Goal: Task Accomplishment & Management: Manage account settings

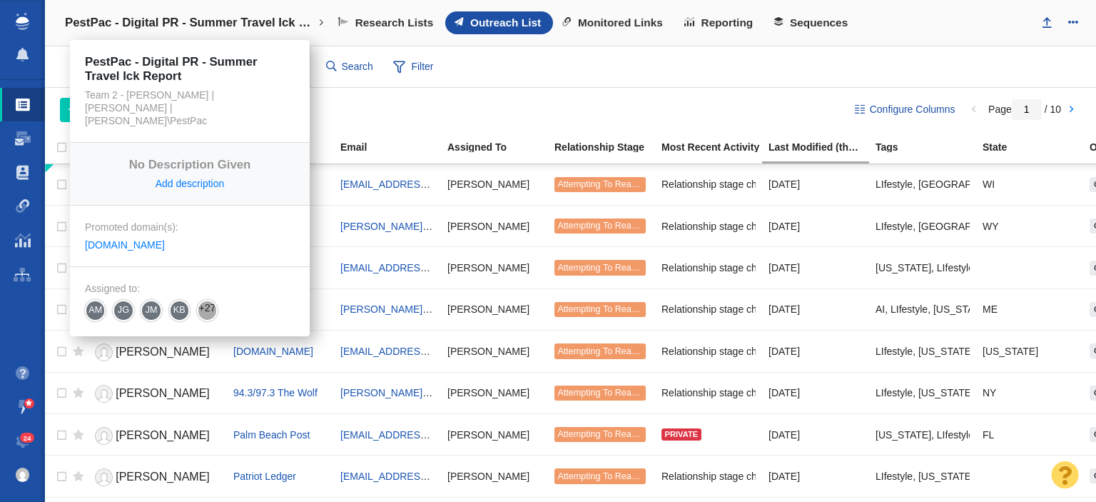
click at [191, 14] on link "PestPac - Digital PR - Summer Travel Ick Report" at bounding box center [194, 23] width 279 height 34
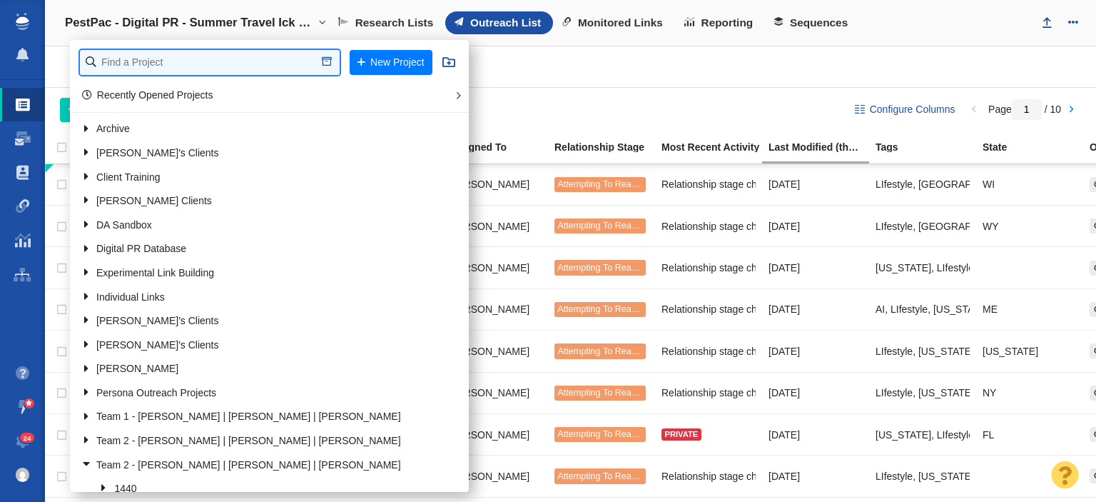
click at [183, 59] on input "text" at bounding box center [210, 62] width 260 height 25
type input "renuity"
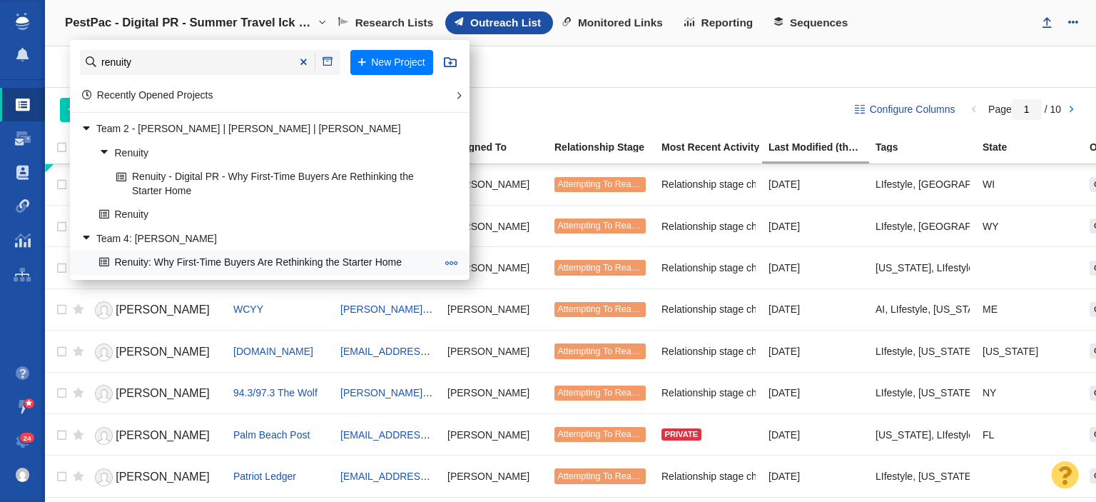
click at [231, 256] on link "Renuity: Why First-Time Buyers Are Rethinking the Starter Home" at bounding box center [268, 263] width 345 height 22
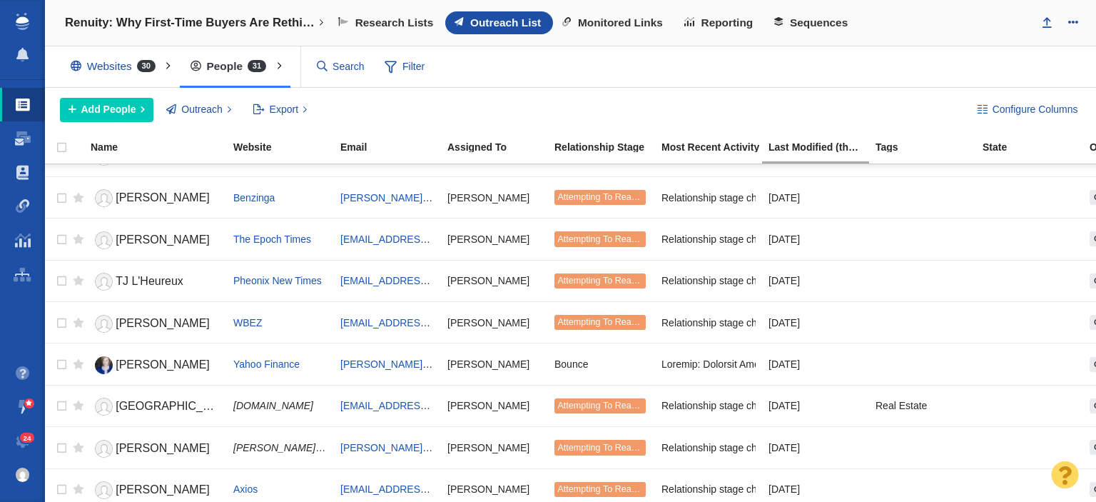
scroll to position [571, 0]
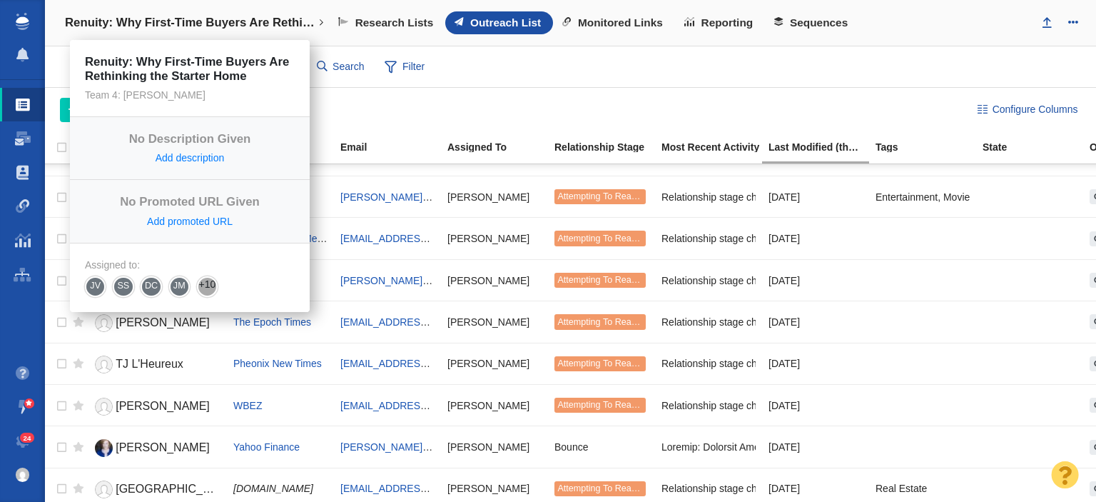
click at [180, 28] on h4 "Renuity: Why First-Time Buyers Are Rethinking the Starter Home" at bounding box center [190, 23] width 250 height 14
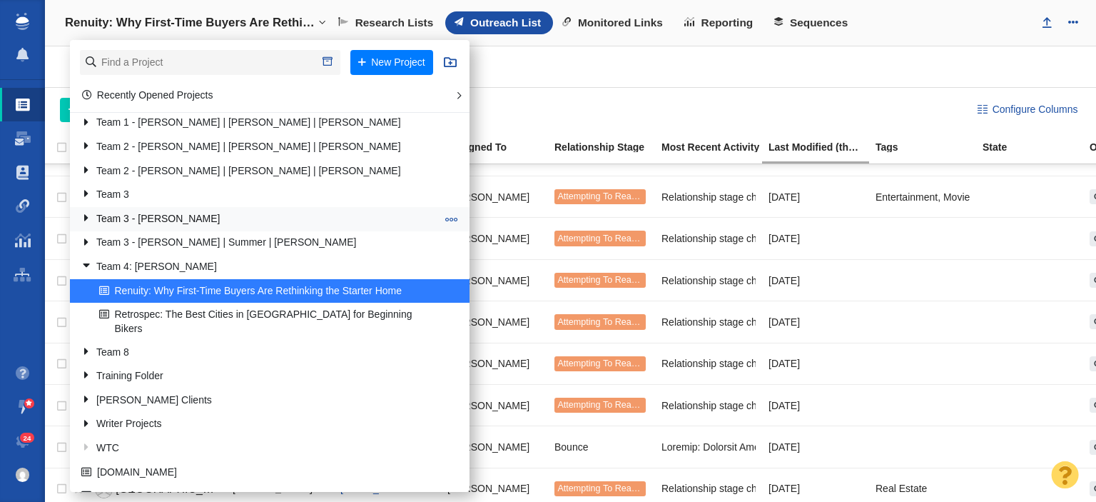
scroll to position [301, 0]
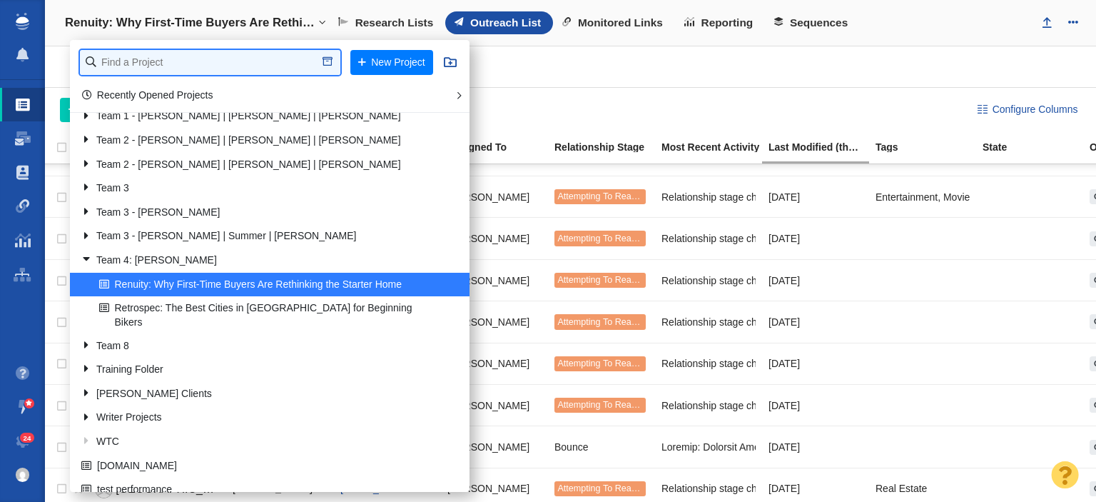
click at [166, 65] on input "text" at bounding box center [210, 62] width 261 height 25
type input "renuity"
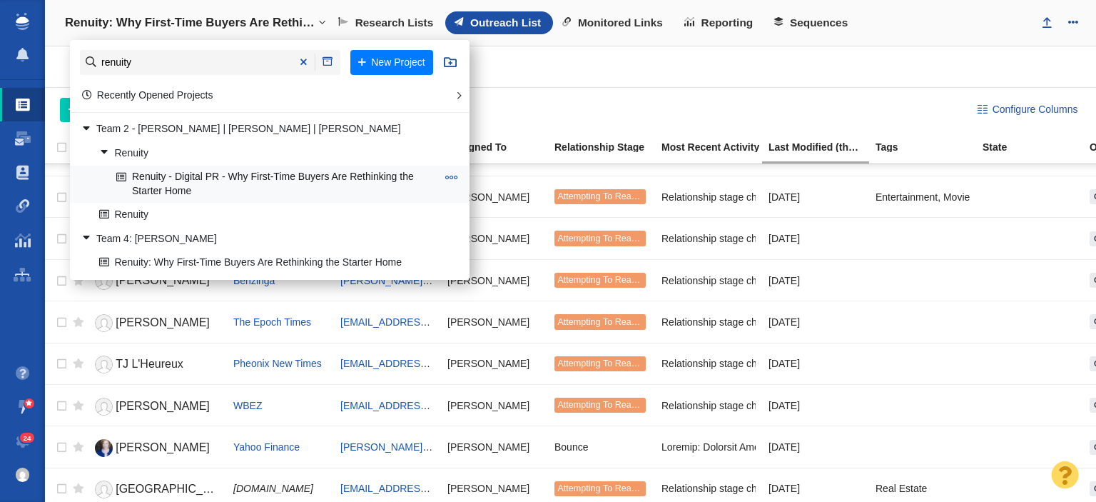
click at [186, 185] on link "Renuity - Digital PR - Why First-Time Buyers Are Rethinking the Starter Home" at bounding box center [277, 184] width 328 height 36
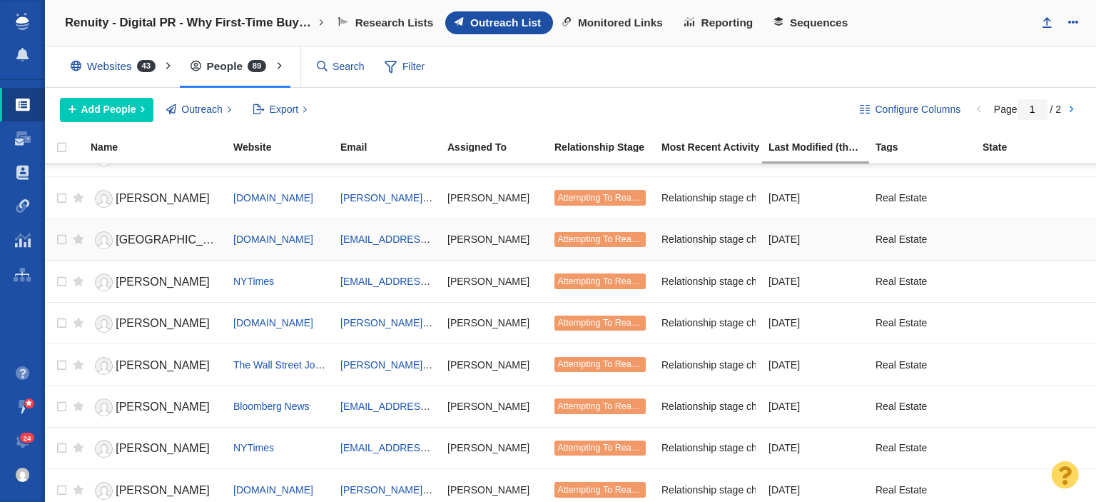
scroll to position [1738, 0]
click at [584, 18] on span "Monitored Links" at bounding box center [620, 22] width 85 height 13
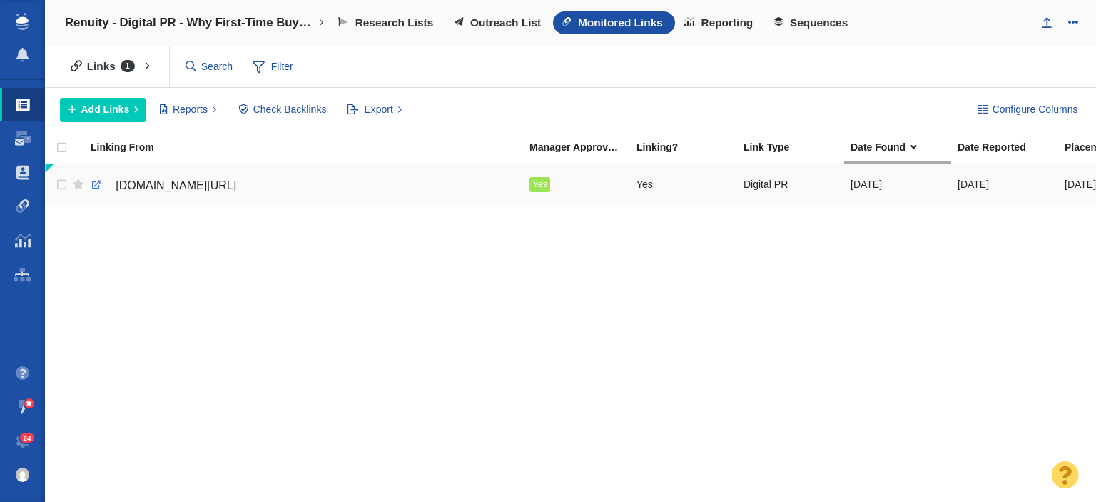
click at [97, 179] on link at bounding box center [96, 184] width 13 height 13
drag, startPoint x: 62, startPoint y: 255, endPoint x: 132, endPoint y: 129, distance: 143.8
click at [64, 254] on div "greensboro.com/exclusive/article_be12a87b-1458-5793-a57c-866b0cfe1418.html Yes …" at bounding box center [571, 334] width 1052 height 340
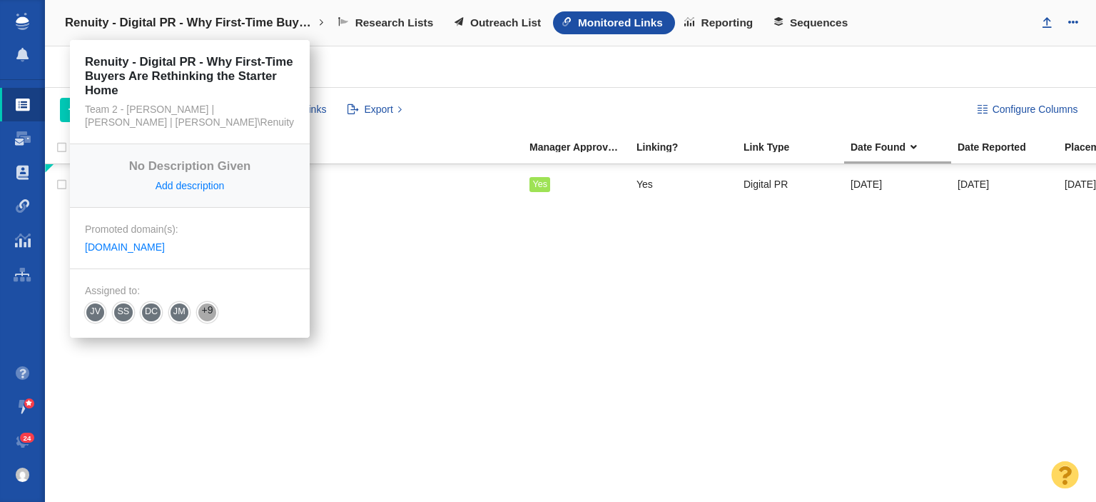
click at [177, 29] on h4 "Renuity - Digital PR - Why First-Time Buyers Are Rethinking the Starter Home" at bounding box center [190, 23] width 250 height 14
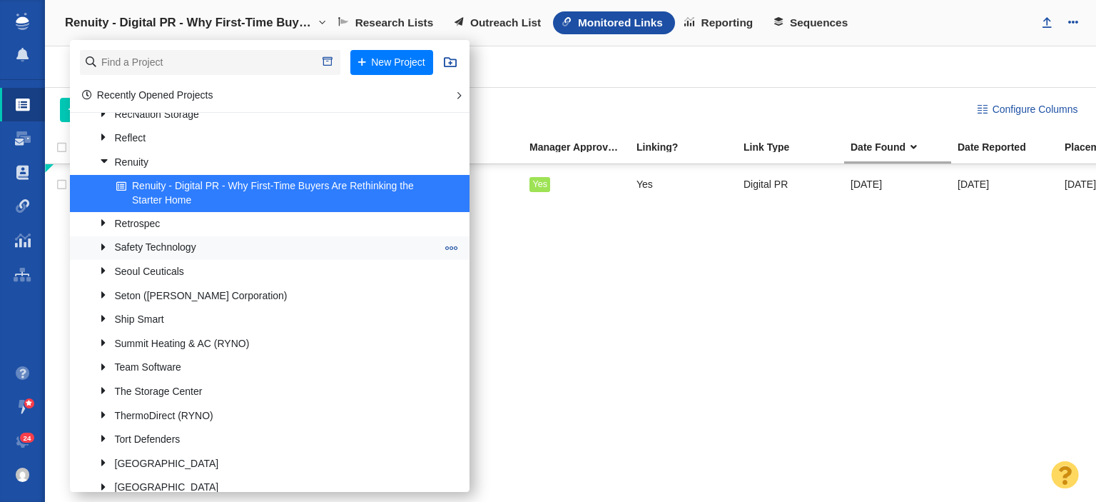
scroll to position [1356, 0]
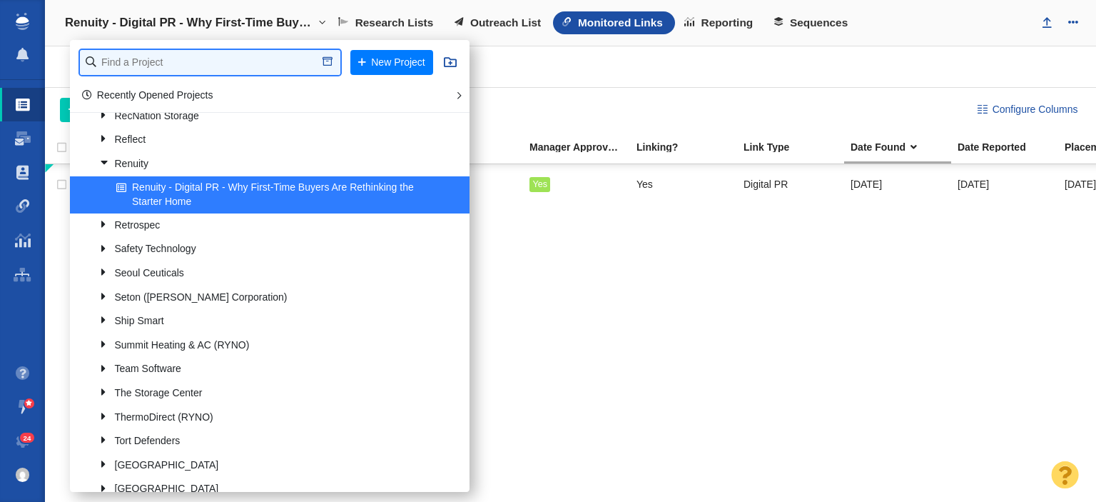
click at [239, 65] on input "text" at bounding box center [210, 62] width 261 height 25
type input "renui"
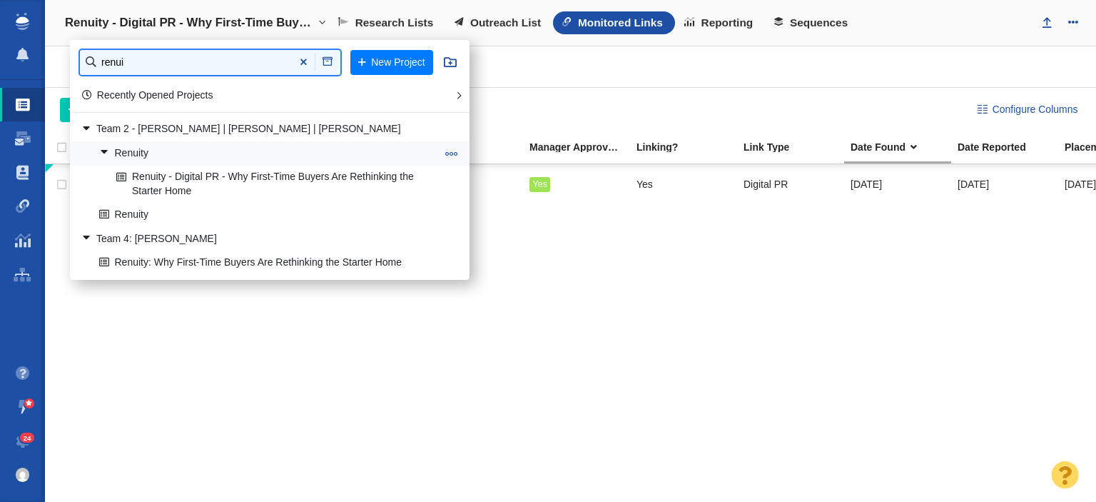
scroll to position [0, 0]
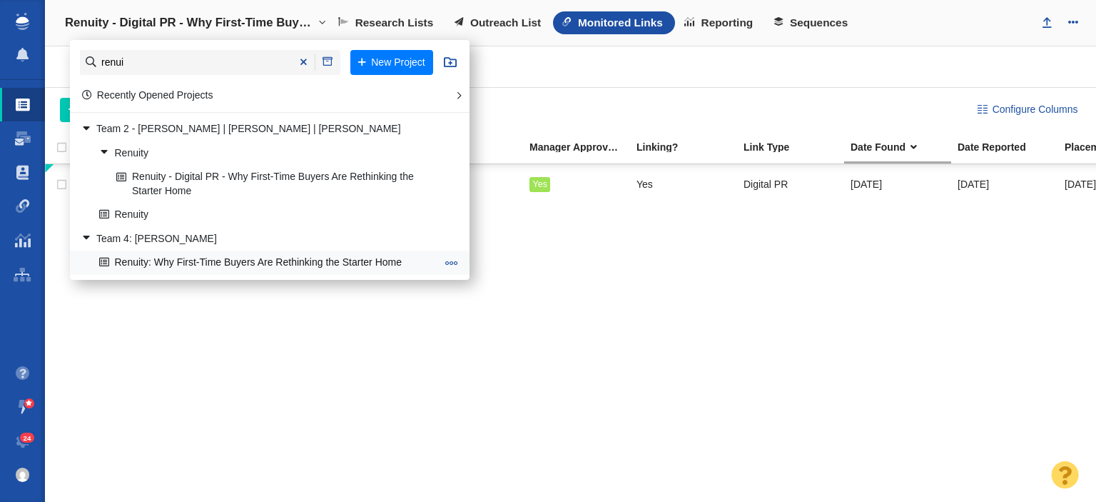
click at [260, 258] on link "Renuity: Why First-Time Buyers Are Rethinking the Starter Home" at bounding box center [268, 263] width 345 height 22
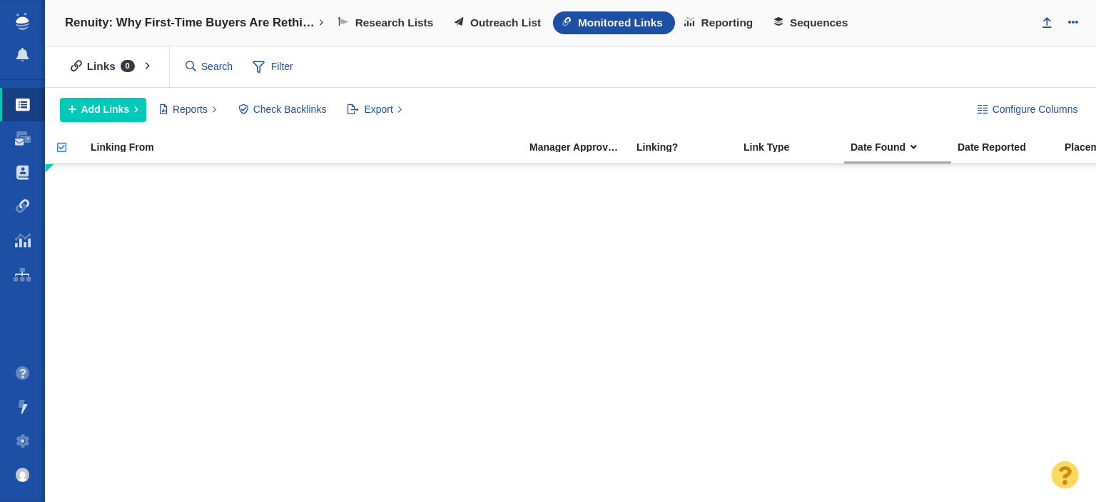
click at [494, 22] on span "Outreach List" at bounding box center [505, 22] width 71 height 13
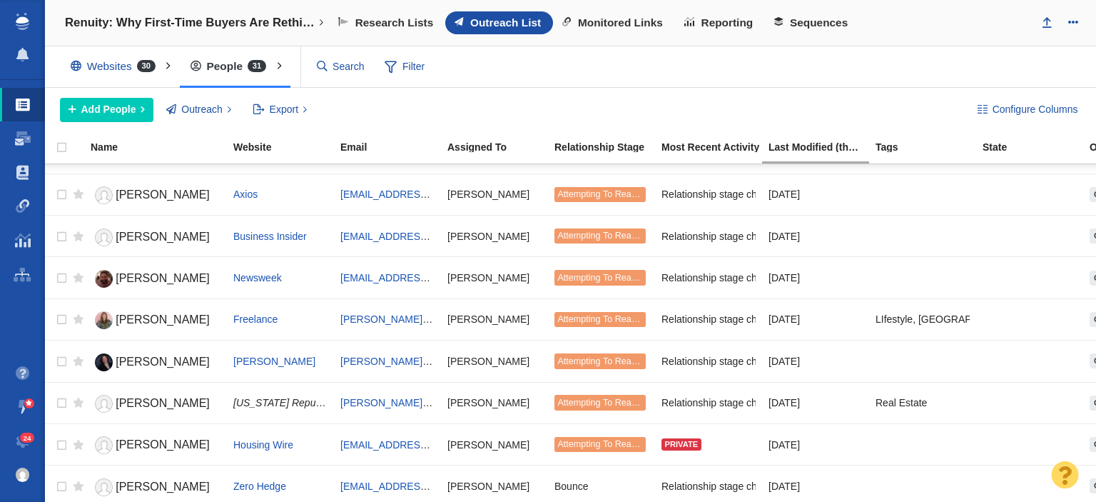
scroll to position [959, 0]
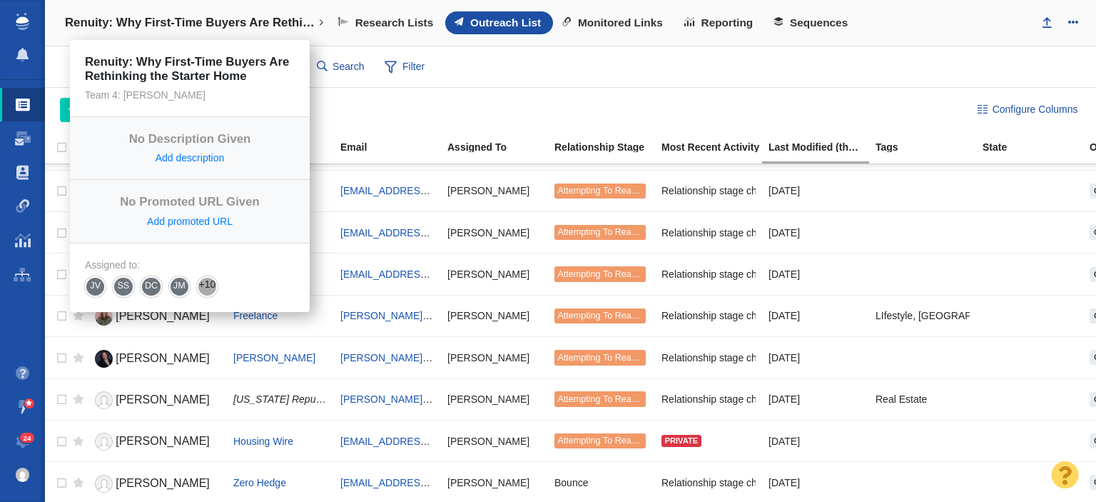
click at [237, 29] on h4 "Renuity: Why First-Time Buyers Are Rethinking the Starter Home" at bounding box center [190, 23] width 250 height 14
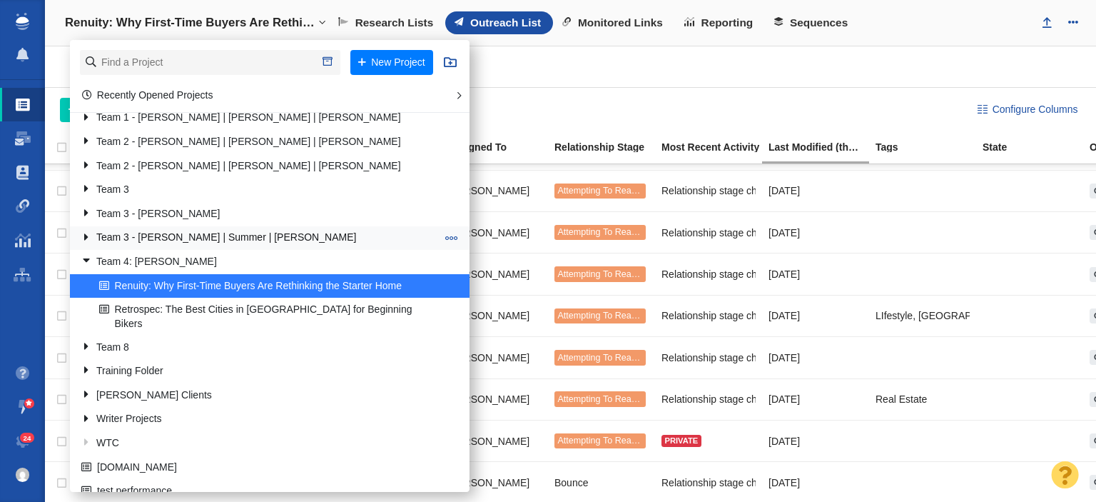
scroll to position [301, 0]
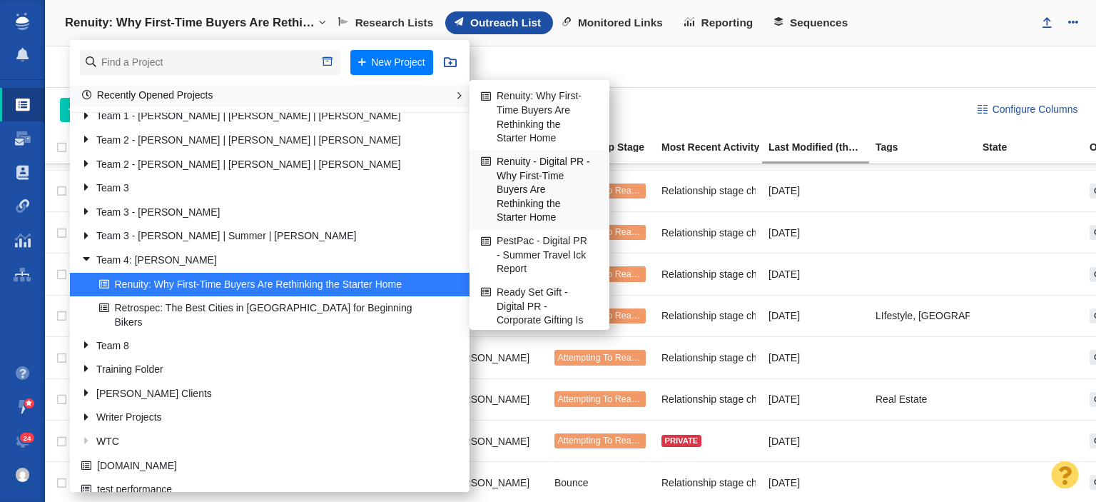
click at [508, 159] on link "Renuity - Digital PR - Why First-Time Buyers Are Rethinking the Starter Home" at bounding box center [540, 190] width 124 height 78
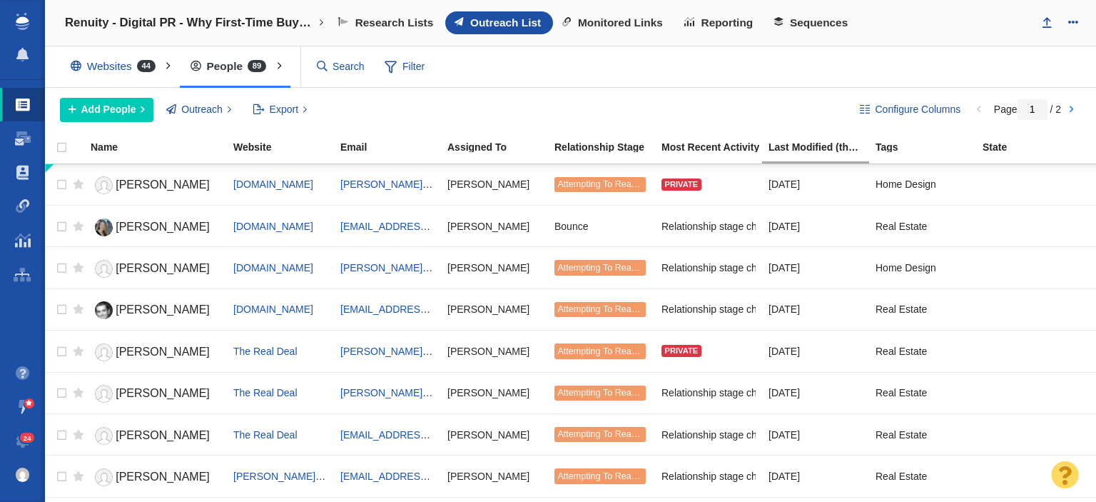
click at [914, 47] on div "Websites 44 All Websites Assigned To Me Recently Viewed Starred Outreach schola…" at bounding box center [571, 66] width 1052 height 41
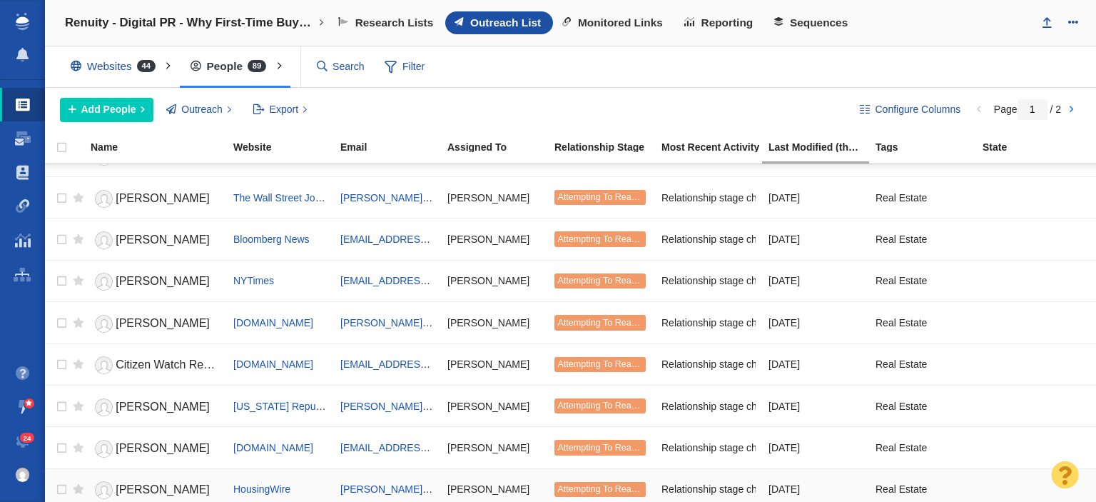
scroll to position [1738, 0]
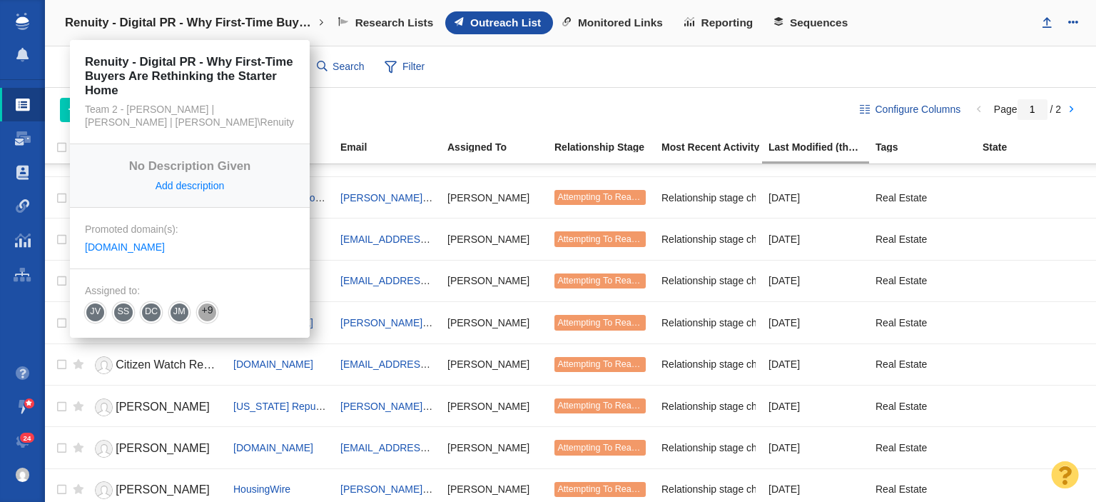
click at [236, 31] on link "Renuity - Digital PR - Why First-Time Buyers Are Rethinking the Starter Home" at bounding box center [194, 23] width 279 height 34
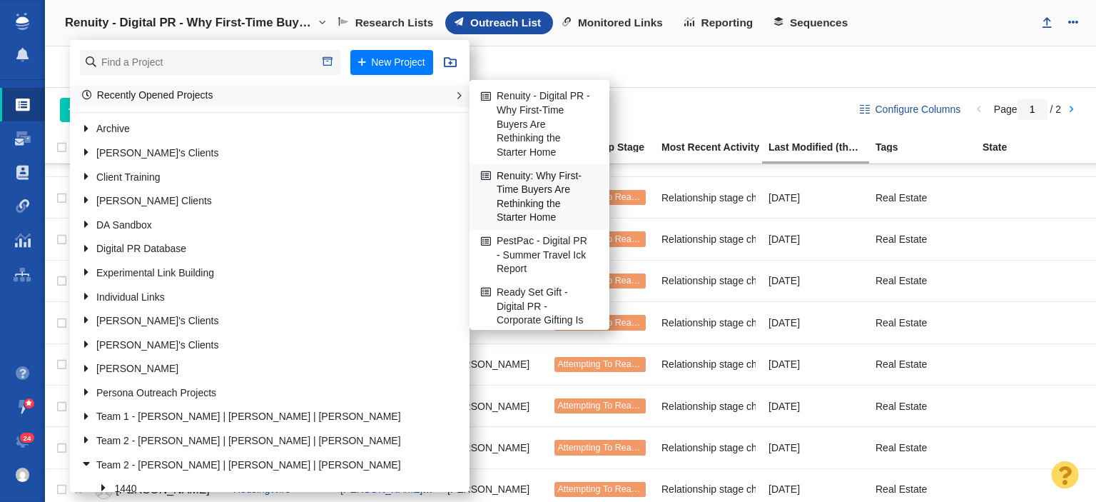
click at [507, 188] on link "Renuity: Why First-Time Buyers Are Rethinking the Starter Home" at bounding box center [540, 197] width 124 height 64
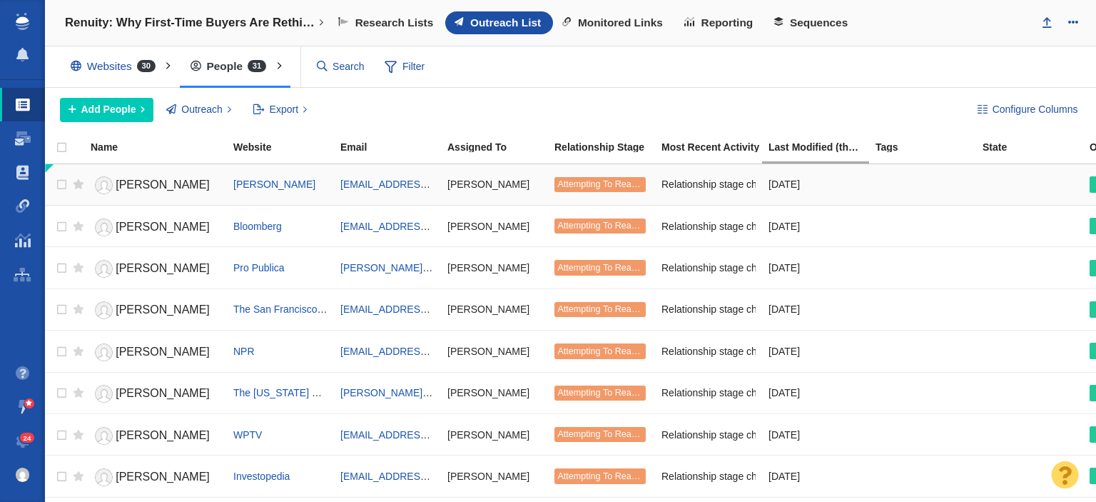
click at [129, 178] on span "[PERSON_NAME]" at bounding box center [163, 184] width 94 height 12
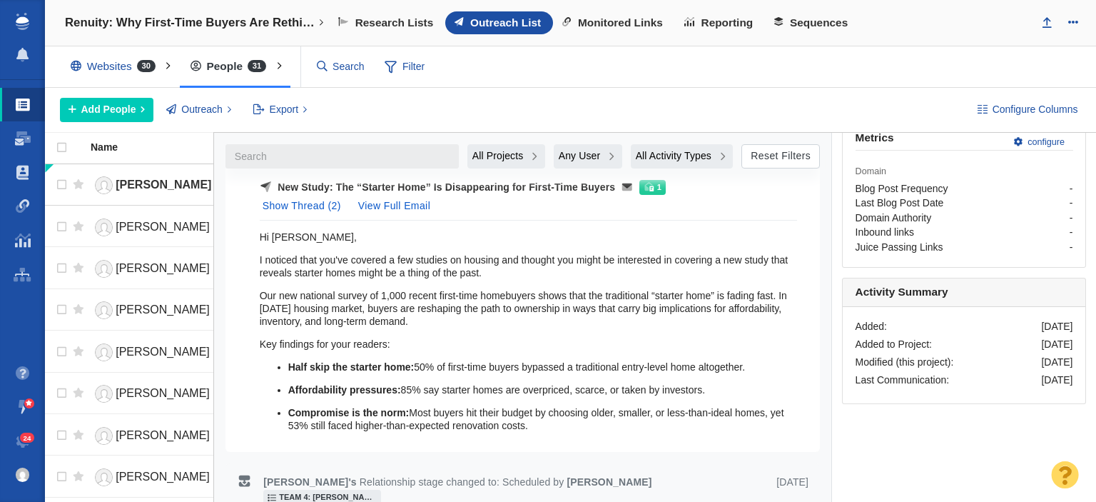
scroll to position [553, 0]
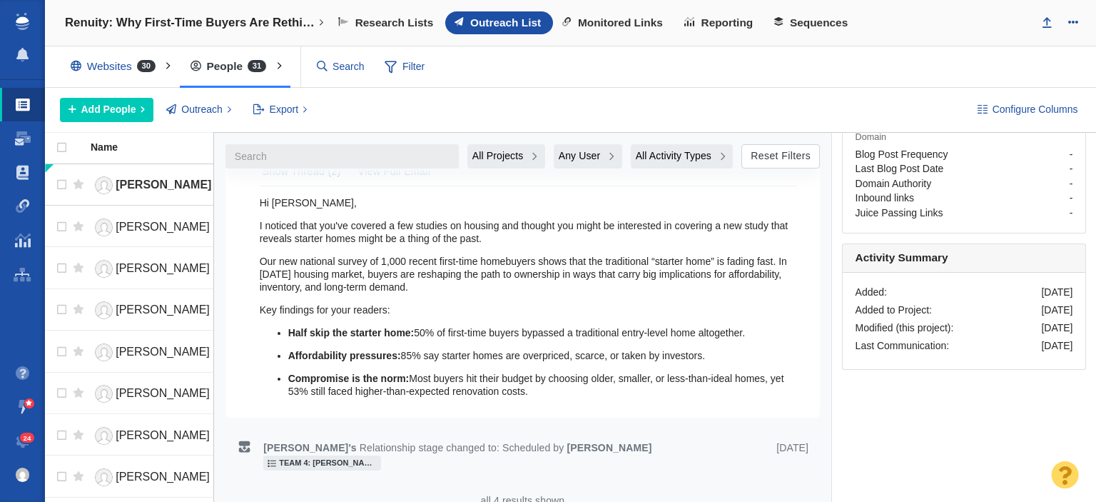
click at [530, 376] on p "Compromise is the norm: Most buyers hit their budget by choosing older, smaller…" at bounding box center [542, 385] width 509 height 26
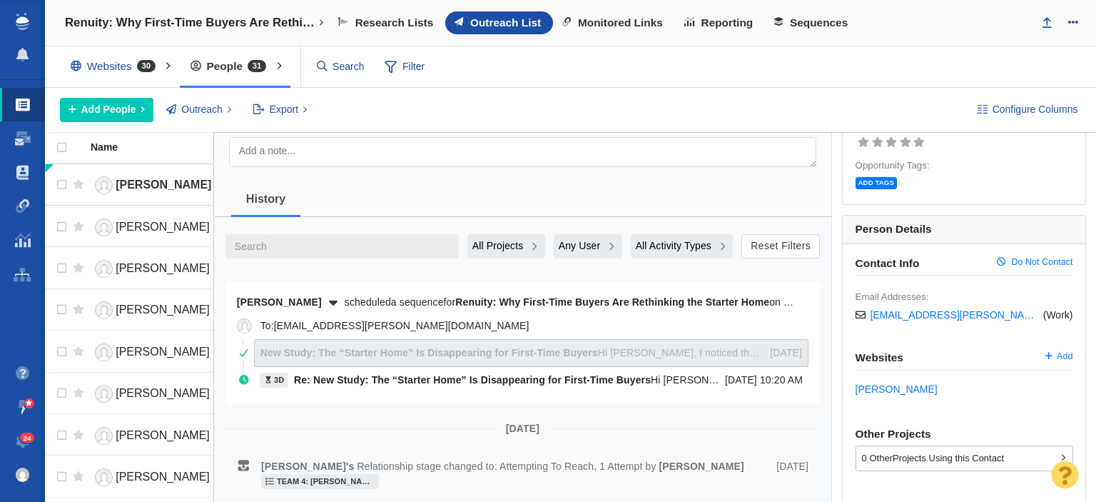
scroll to position [125, 0]
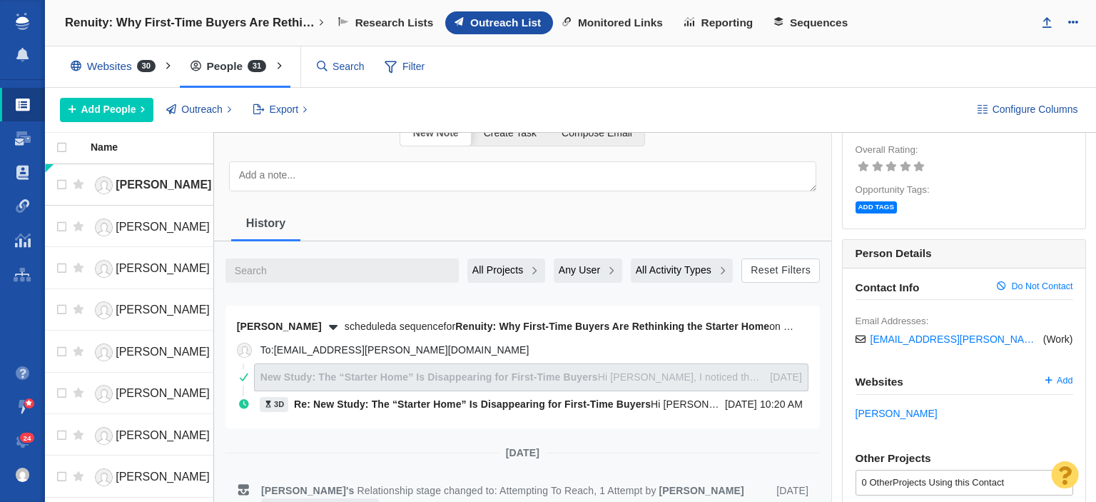
click at [486, 380] on p "New Study: The “Starter Home” Is Disappearing for First-Time Buyers Hi [PERSON_…" at bounding box center [513, 377] width 505 height 15
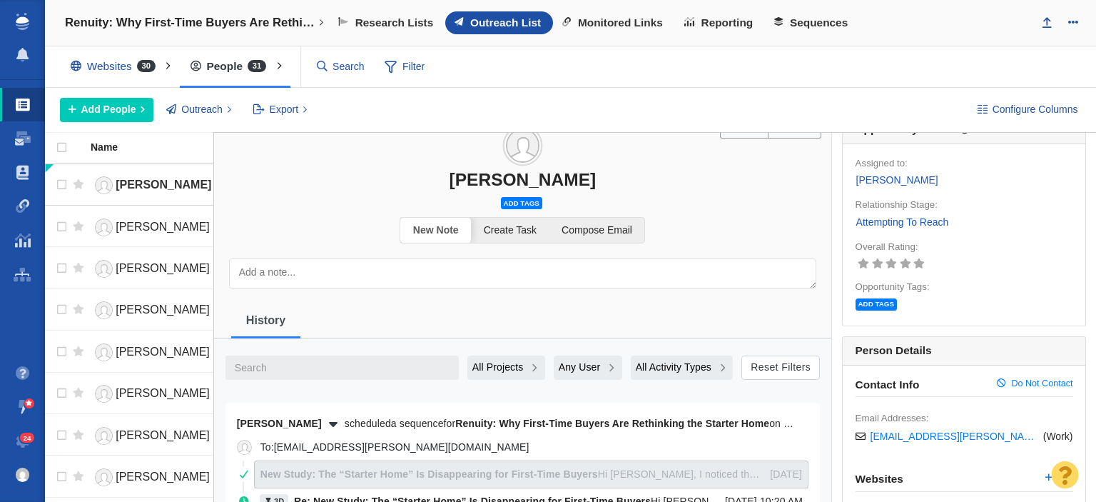
scroll to position [0, 0]
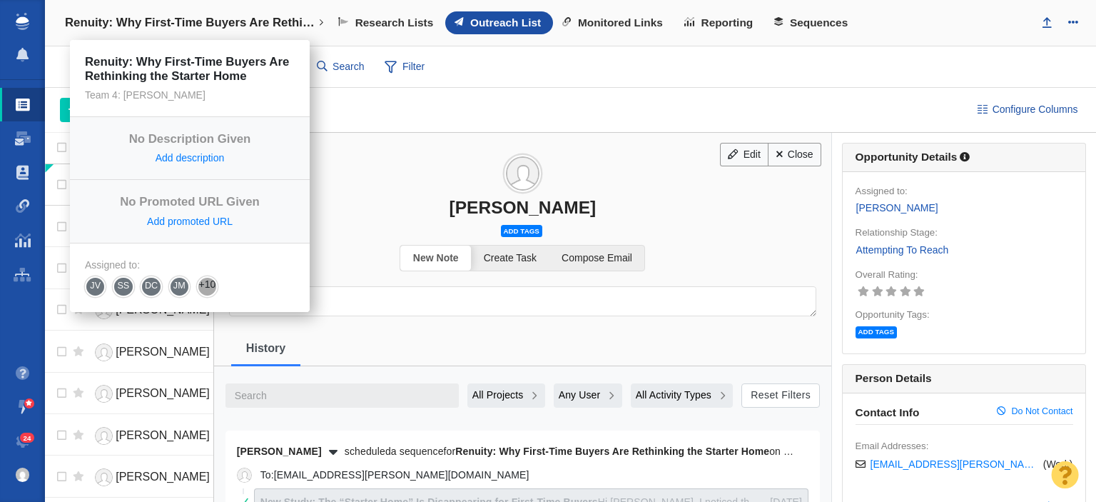
click at [238, 28] on h4 "Renuity: Why First-Time Buyers Are Rethinking the Starter Home" at bounding box center [190, 23] width 250 height 14
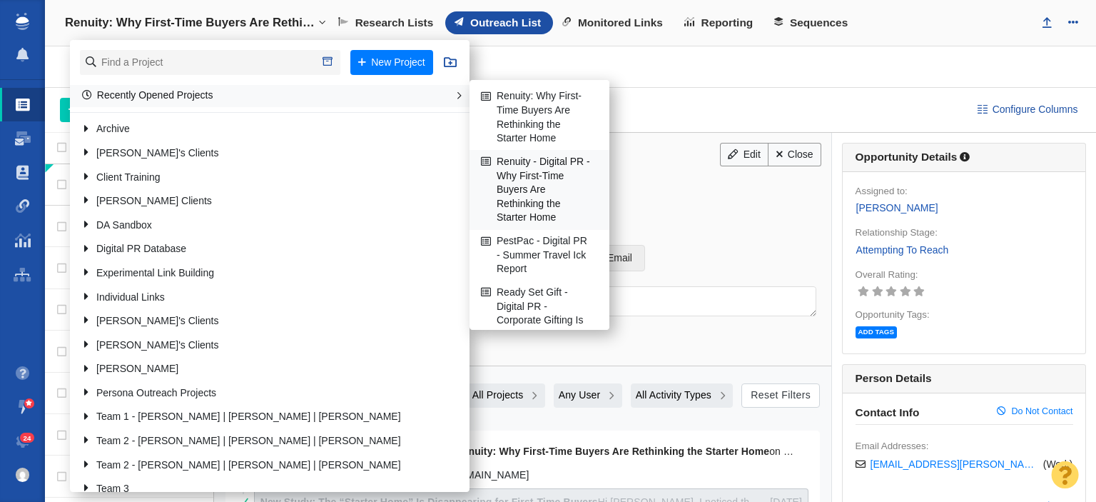
click at [513, 193] on link "Renuity - Digital PR - Why First-Time Buyers Are Rethinking the Starter Home" at bounding box center [540, 190] width 124 height 78
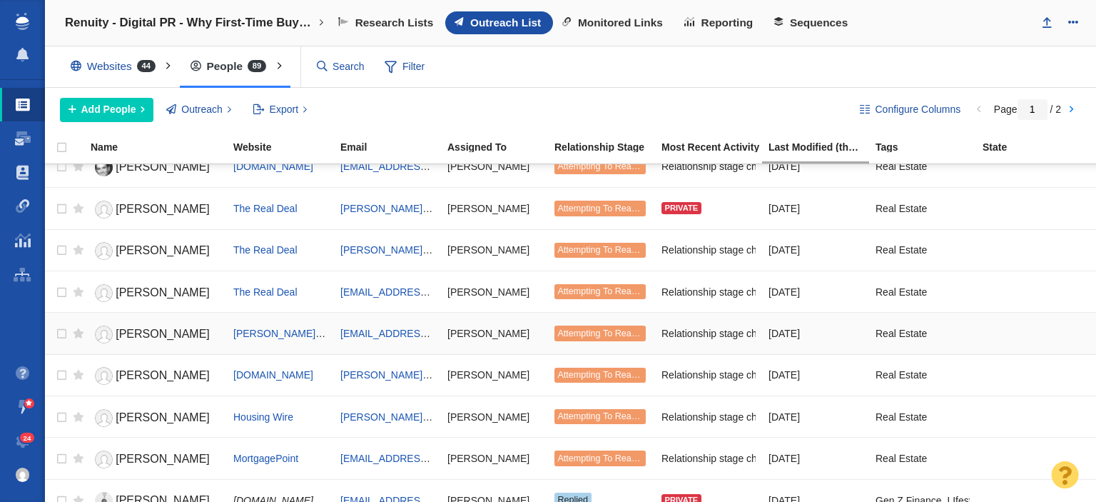
scroll to position [357, 0]
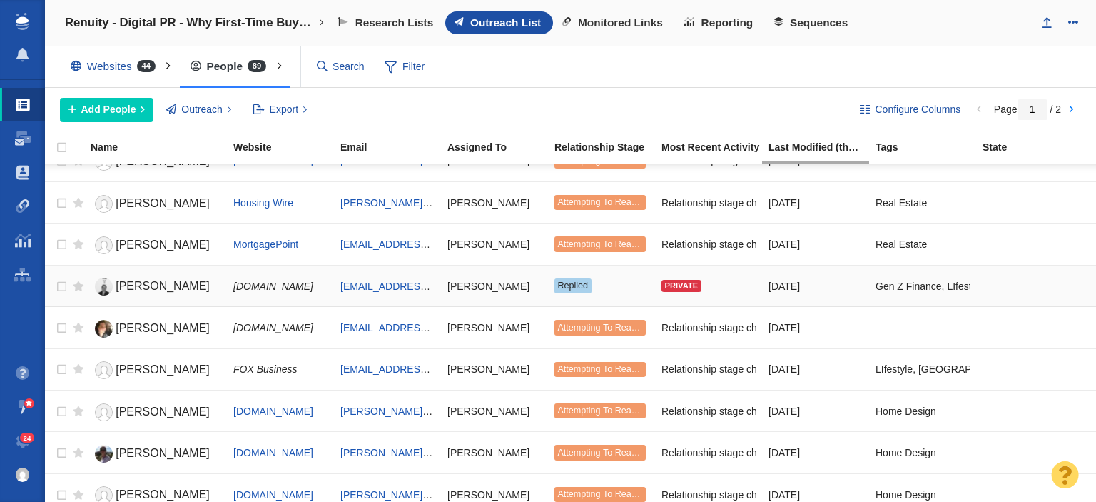
click at [174, 281] on span "Vance Cariaga" at bounding box center [163, 286] width 94 height 12
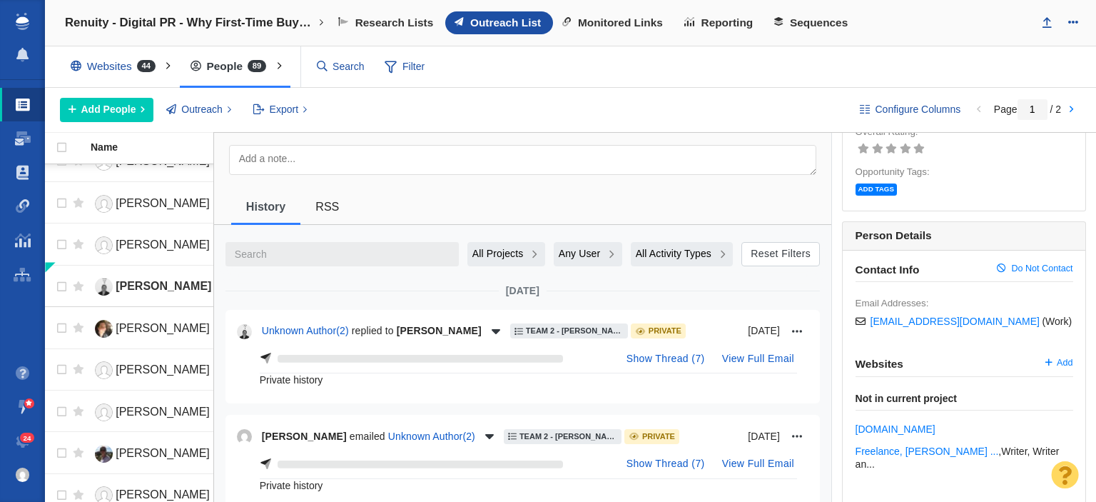
scroll to position [214, 0]
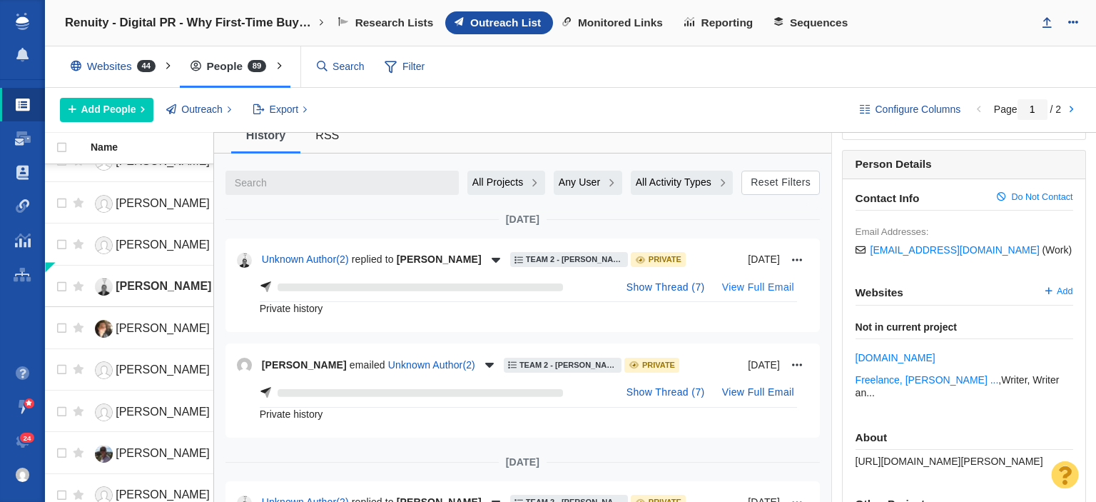
click at [749, 288] on button "View Full Email" at bounding box center [758, 287] width 89 height 23
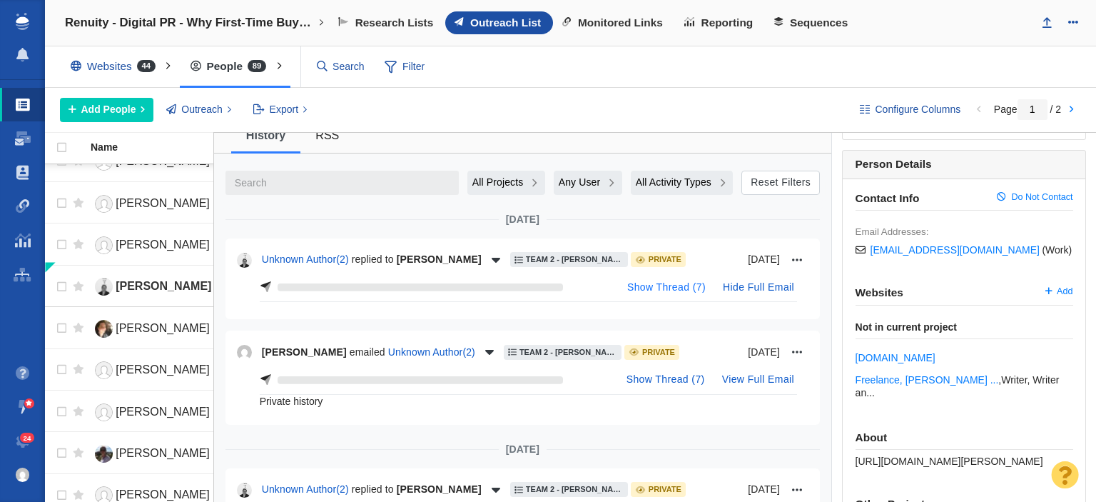
click at [672, 291] on button "Show Thread ( 7 )" at bounding box center [667, 287] width 96 height 23
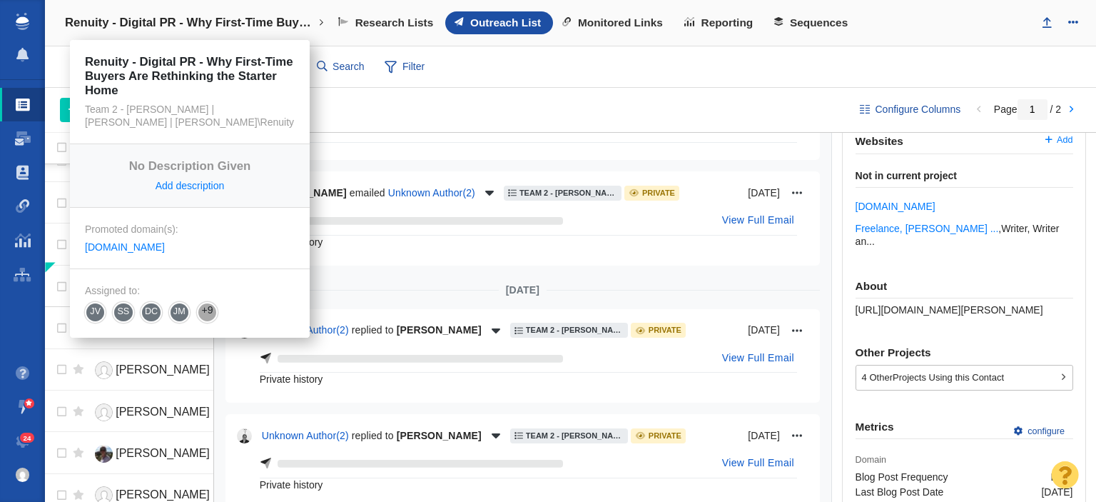
scroll to position [365, 0]
click at [251, 19] on h4 "Renuity - Digital PR - Why First-Time Buyers Are Rethinking the Starter Home" at bounding box center [190, 23] width 250 height 14
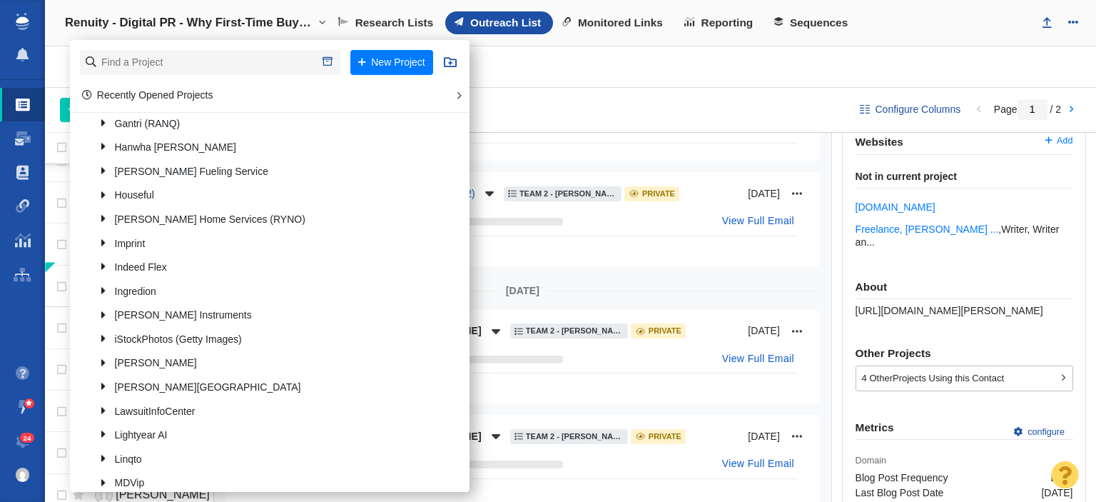
scroll to position [714, 0]
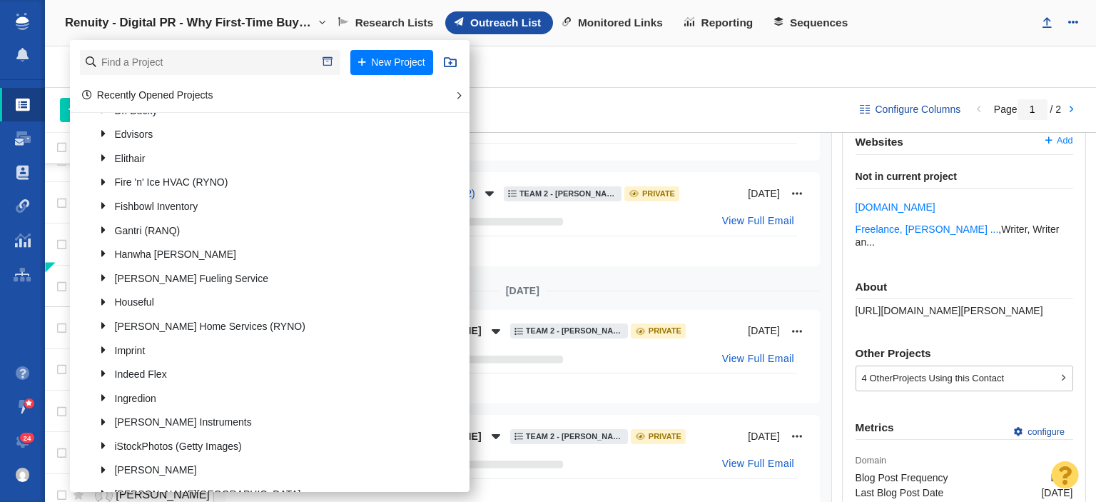
click at [672, 131] on div "Hide Full Email" at bounding box center [529, 131] width 538 height 26
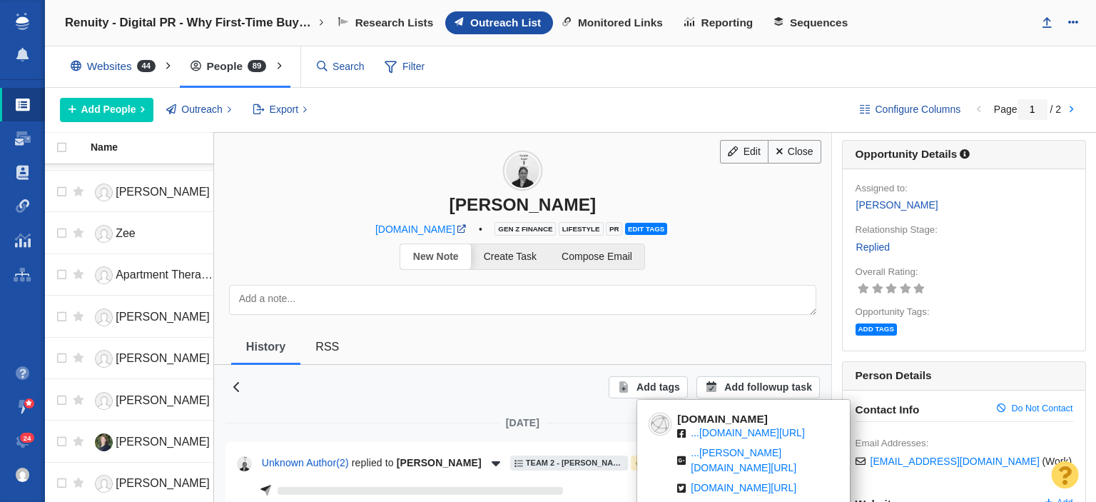
scroll to position [0, 0]
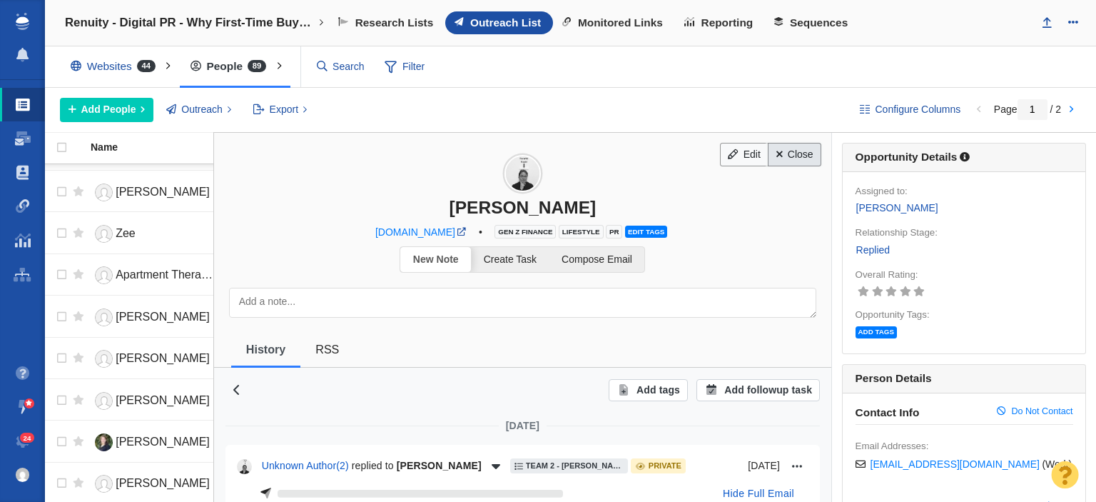
click at [795, 149] on link "Close" at bounding box center [795, 155] width 54 height 24
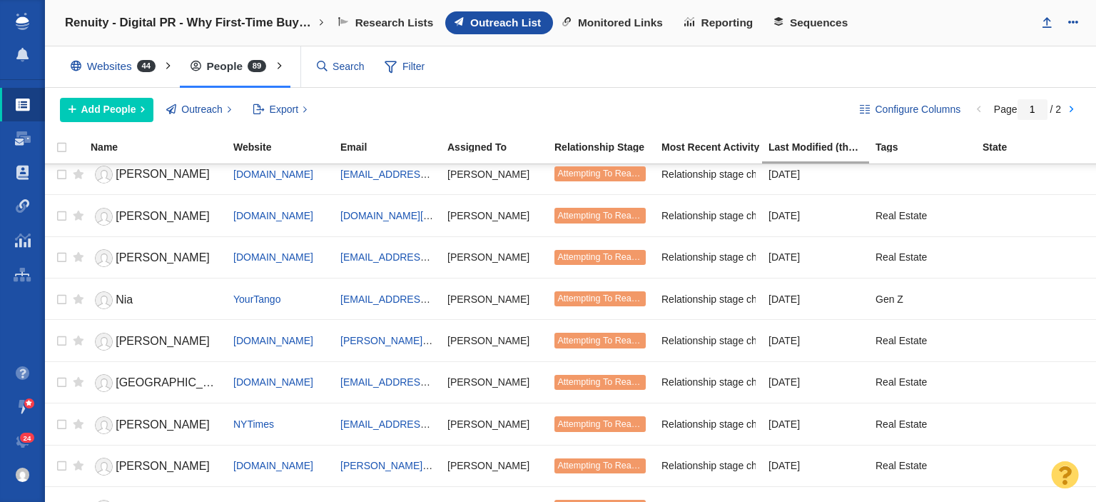
scroll to position [1738, 0]
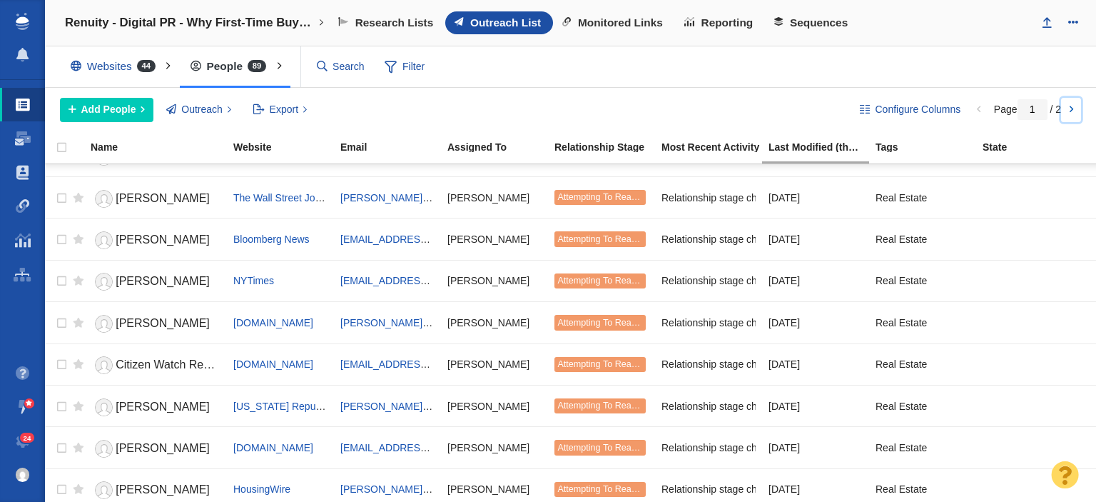
click at [1065, 108] on link at bounding box center [1072, 110] width 20 height 24
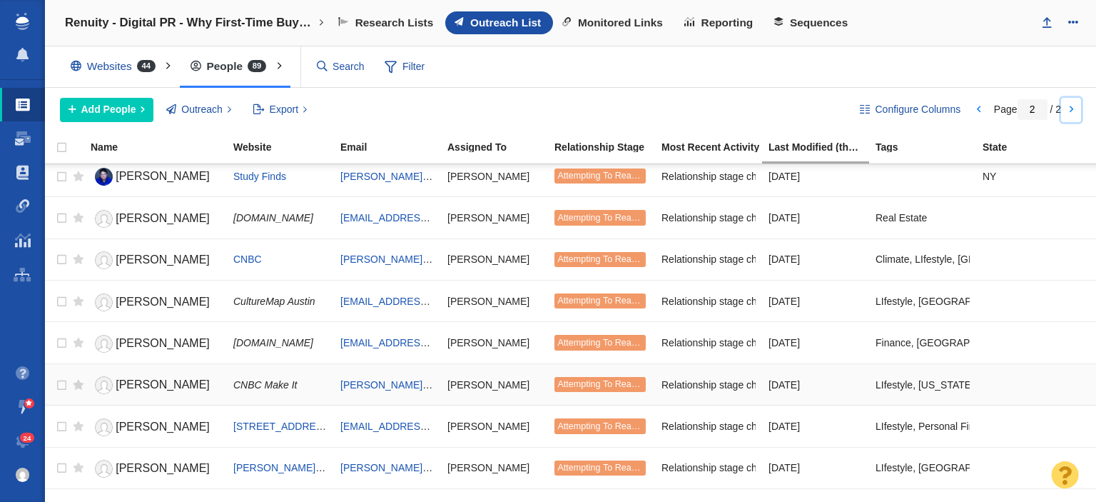
scroll to position [1280, 0]
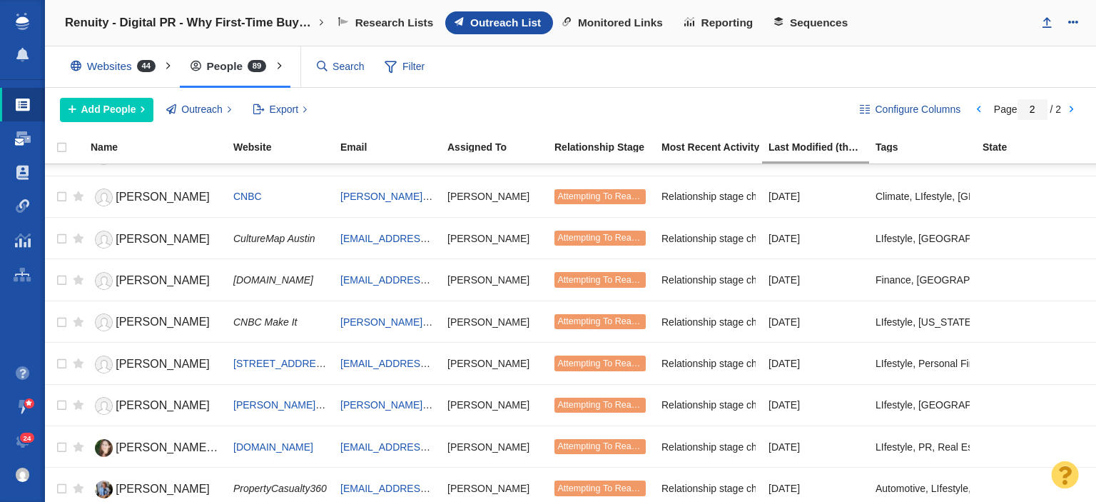
click at [26, 140] on span at bounding box center [23, 138] width 16 height 14
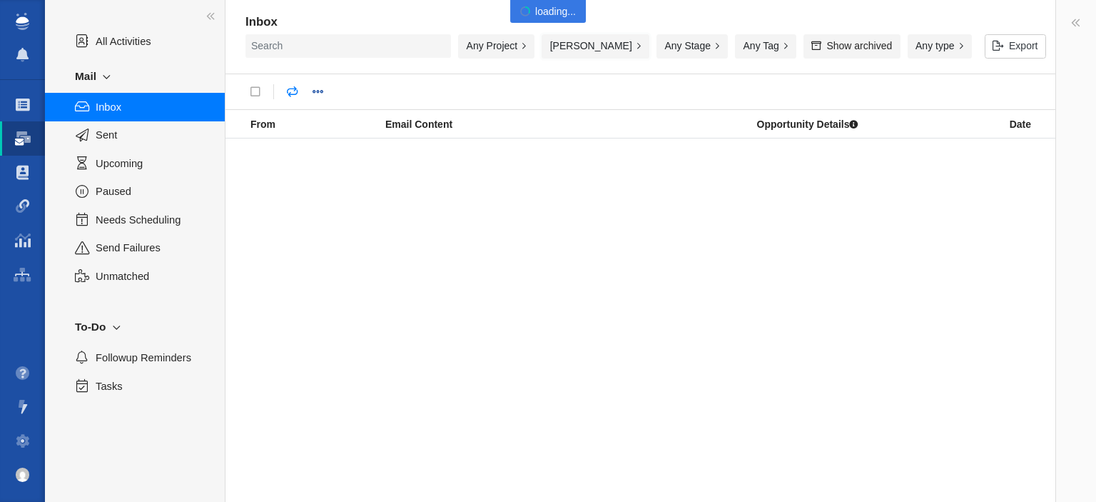
click at [602, 49] on button "[PERSON_NAME]" at bounding box center [596, 46] width 108 height 24
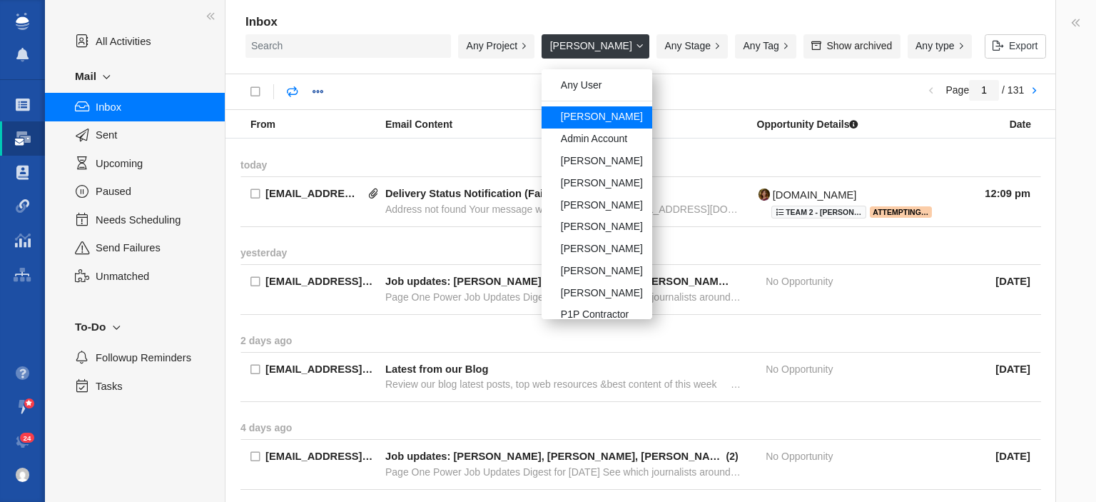
click at [602, 49] on button "Kyle Ochsner" at bounding box center [596, 46] width 108 height 24
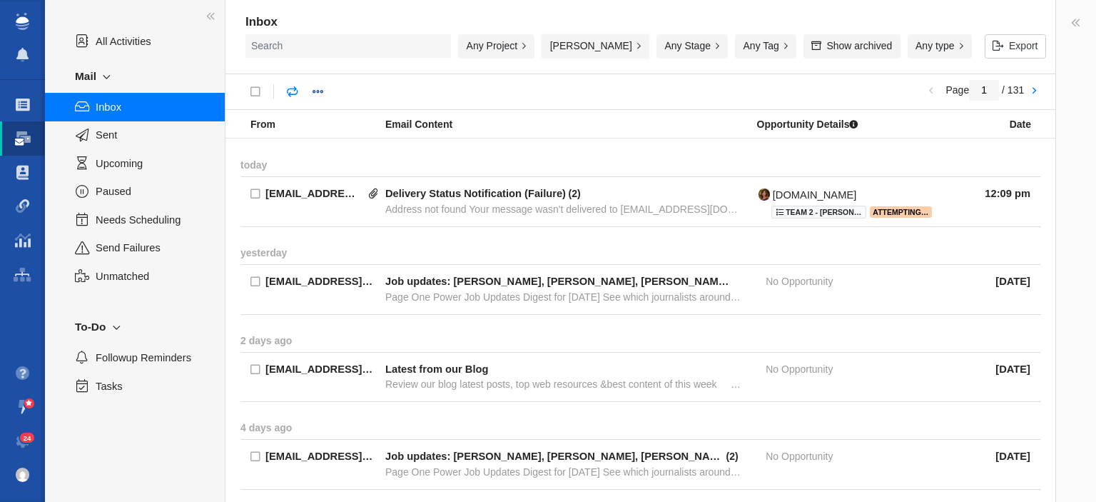
click at [602, 49] on button "Kyle Ochsner" at bounding box center [596, 46] width 108 height 24
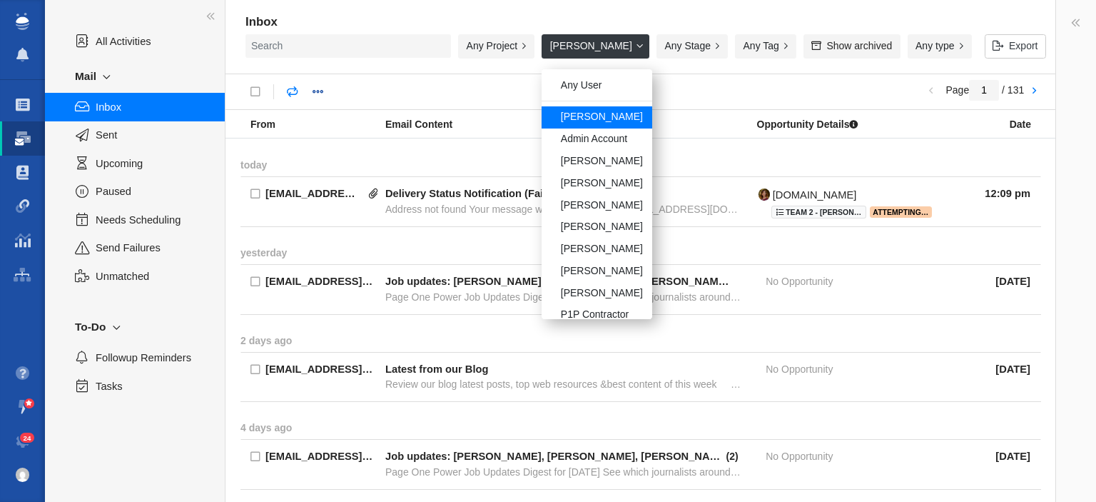
click at [617, 49] on button "Kyle Ochsner" at bounding box center [596, 46] width 108 height 24
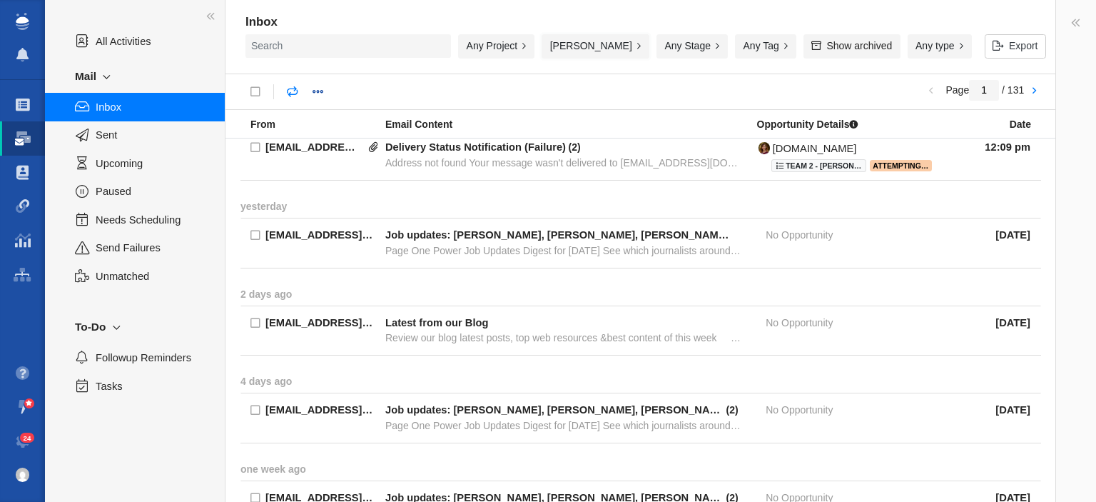
scroll to position [71, 0]
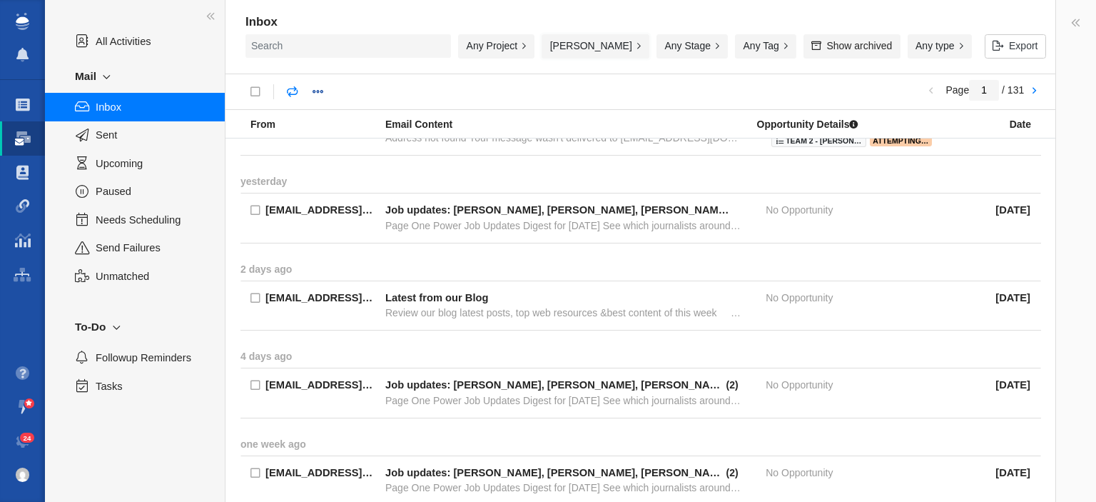
click at [617, 45] on button "Kyle Ochsner" at bounding box center [596, 46] width 108 height 24
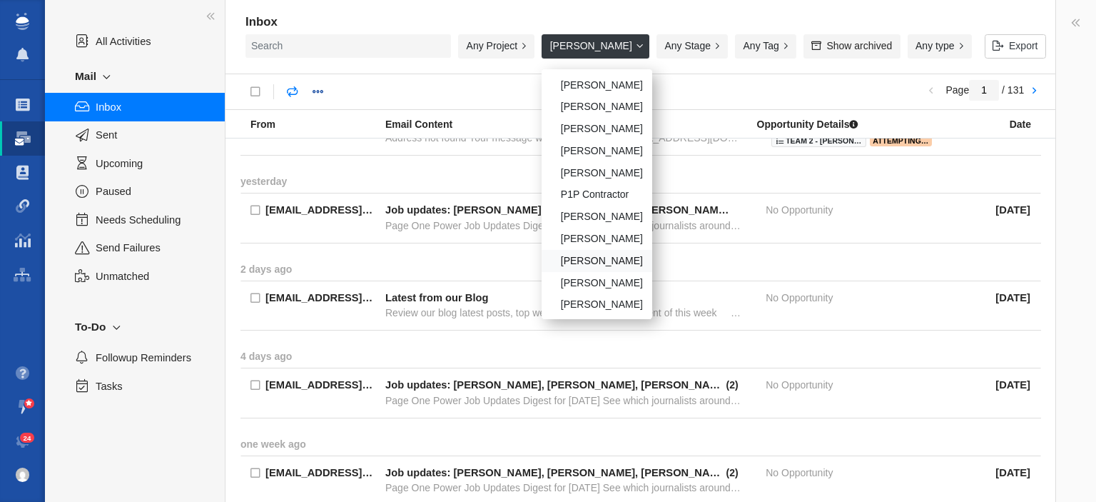
scroll to position [121, 0]
click at [615, 263] on div "[PERSON_NAME]" at bounding box center [597, 259] width 110 height 22
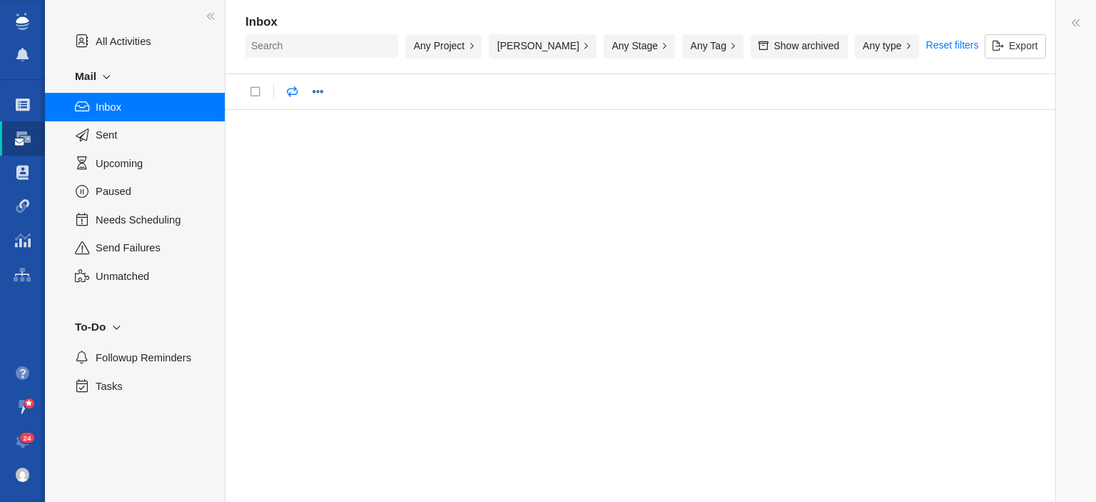
click at [450, 48] on div "Any Project" at bounding box center [443, 46] width 76 height 24
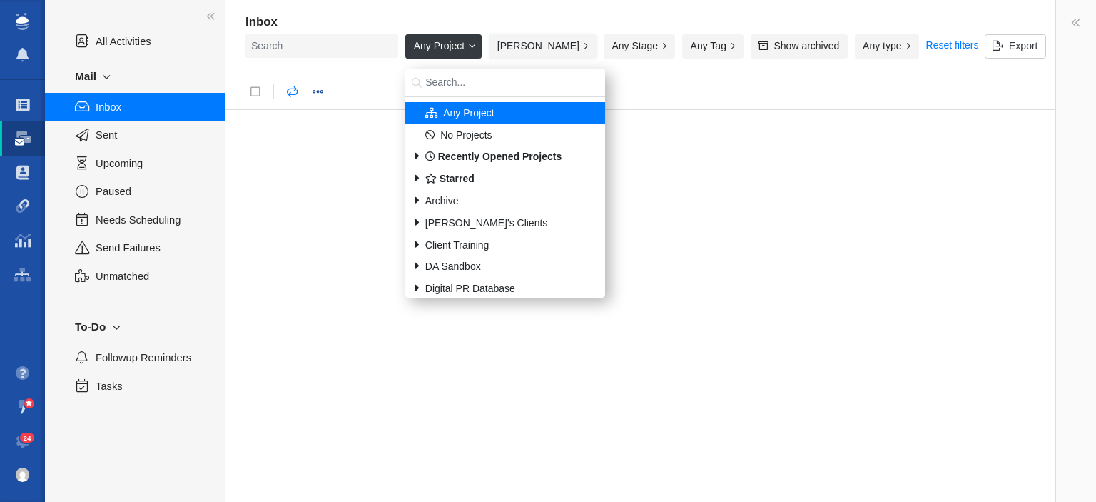
drag, startPoint x: 558, startPoint y: 38, endPoint x: 570, endPoint y: 71, distance: 35.3
click at [559, 39] on button "[PERSON_NAME]" at bounding box center [543, 46] width 108 height 24
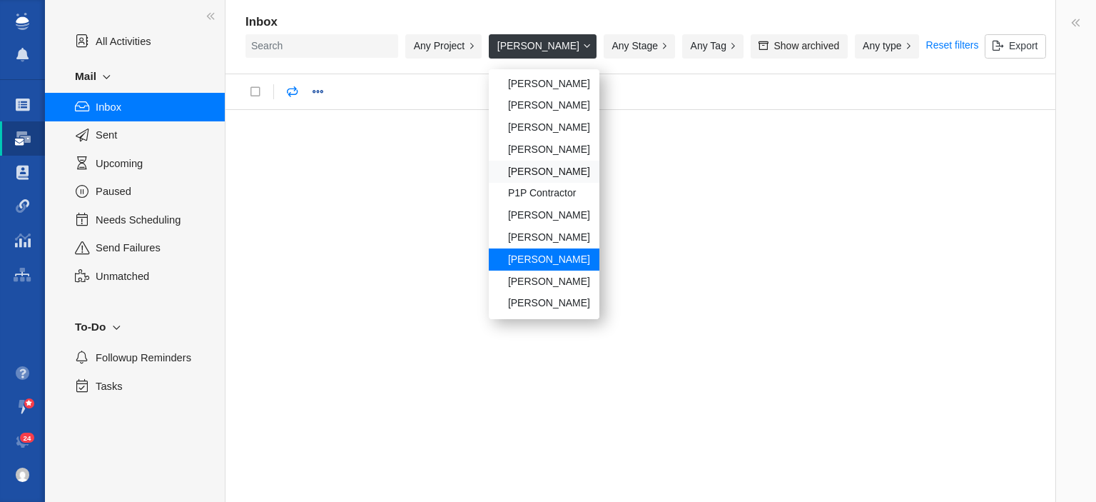
scroll to position [50, 0]
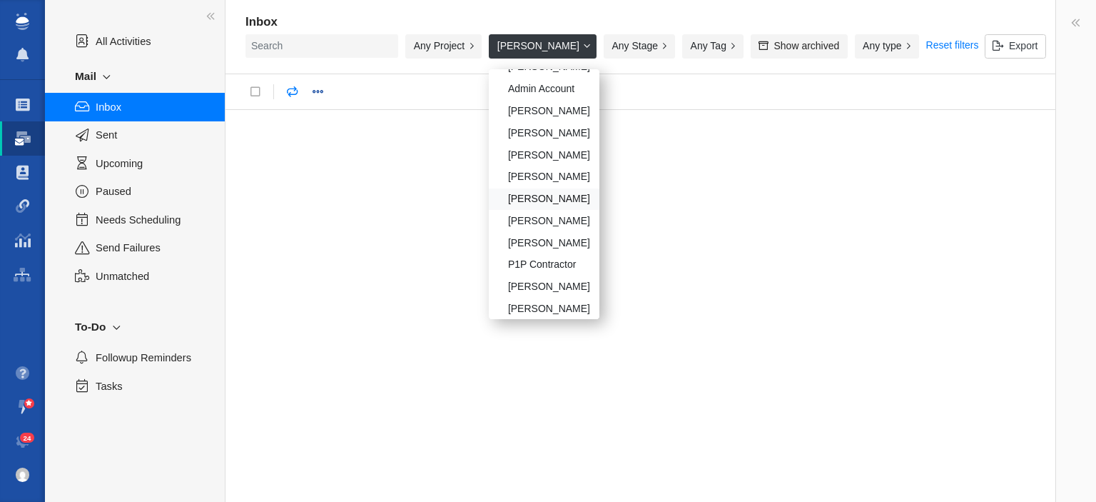
click at [577, 192] on div "Kristyn Pilgrim" at bounding box center [544, 199] width 110 height 22
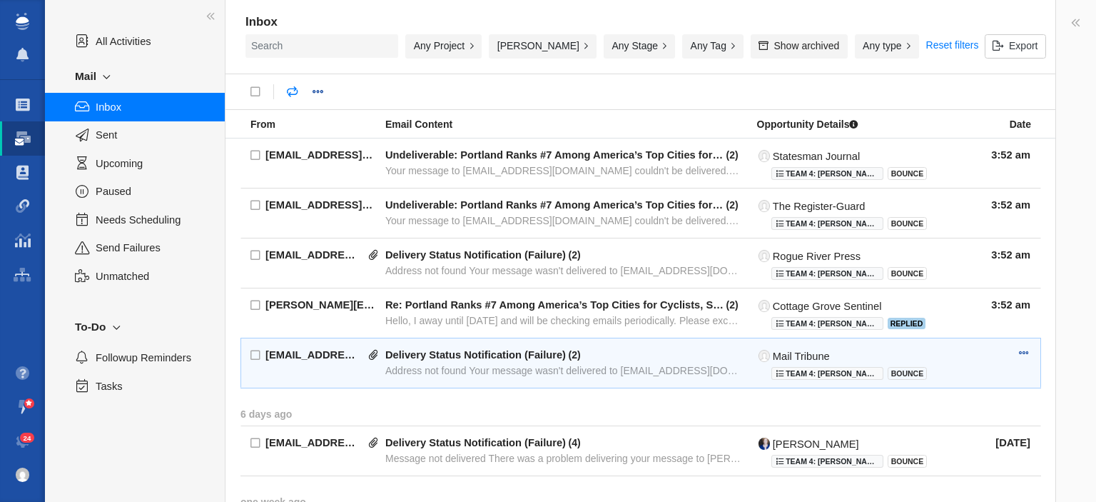
scroll to position [174, 0]
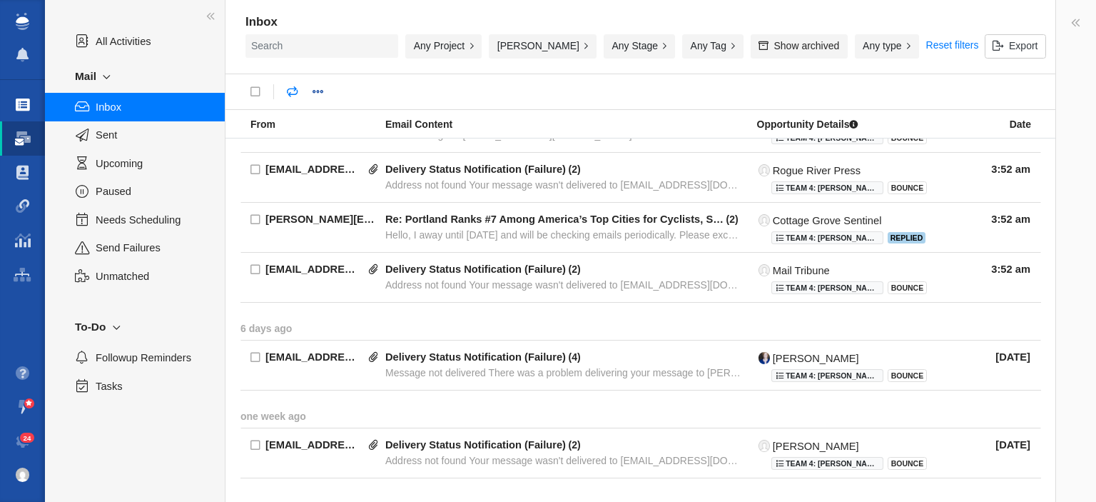
click at [37, 102] on link "Projects" at bounding box center [22, 105] width 45 height 34
